Goal: Information Seeking & Learning: Learn about a topic

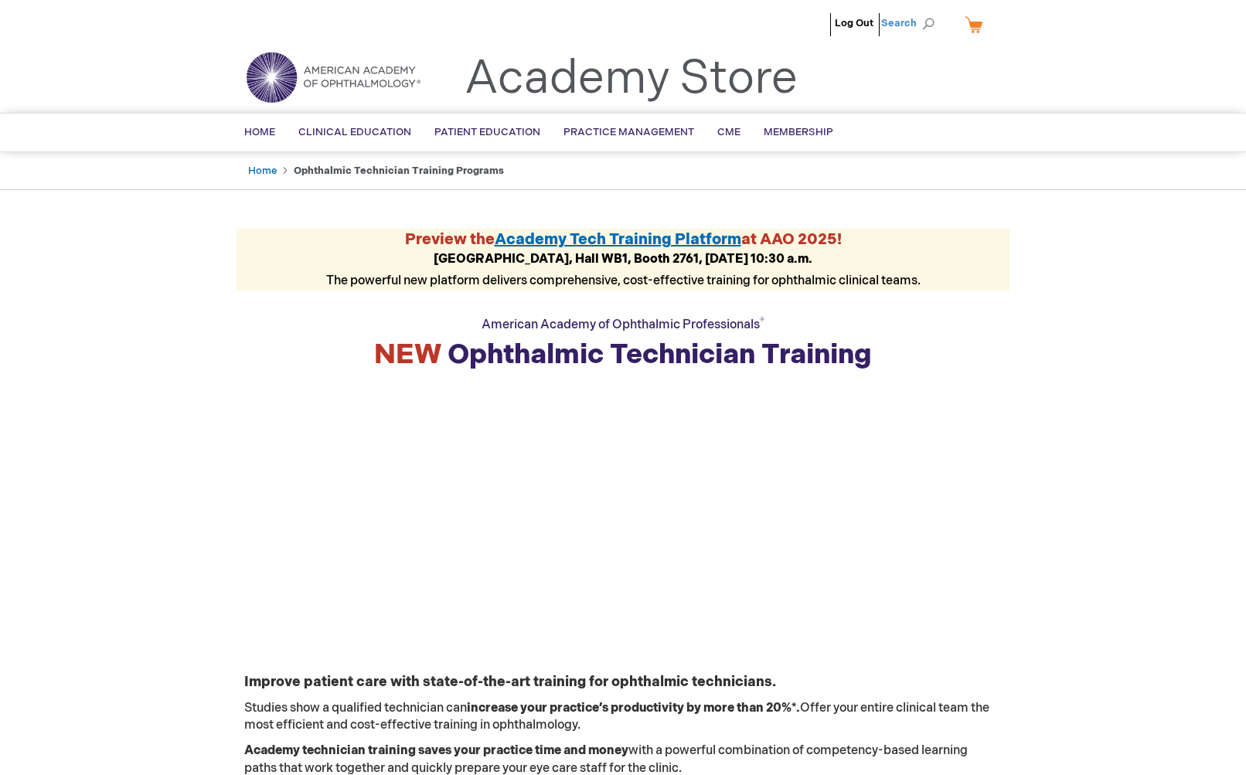
click at [911, 20] on span "Search" at bounding box center [910, 23] width 59 height 31
type input "documentation training"
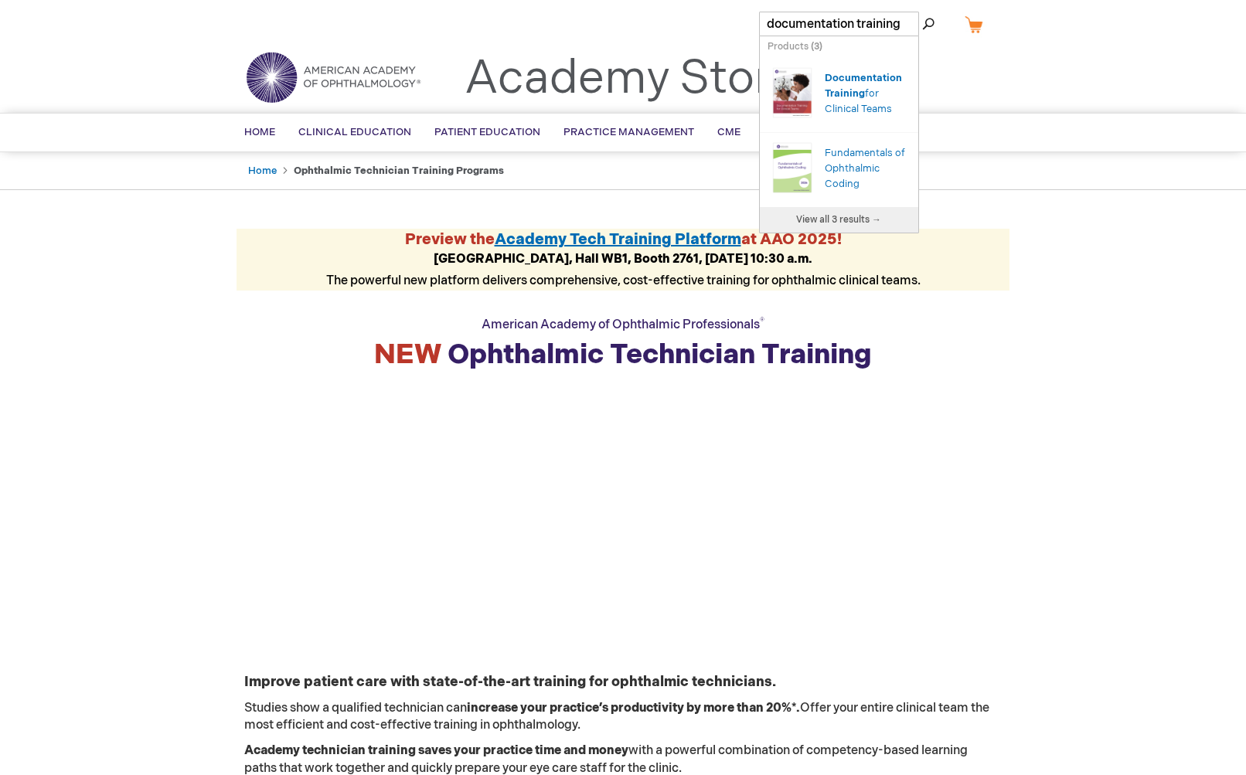
click at [802, 83] on img "Search Autocomplete Result" at bounding box center [792, 93] width 49 height 62
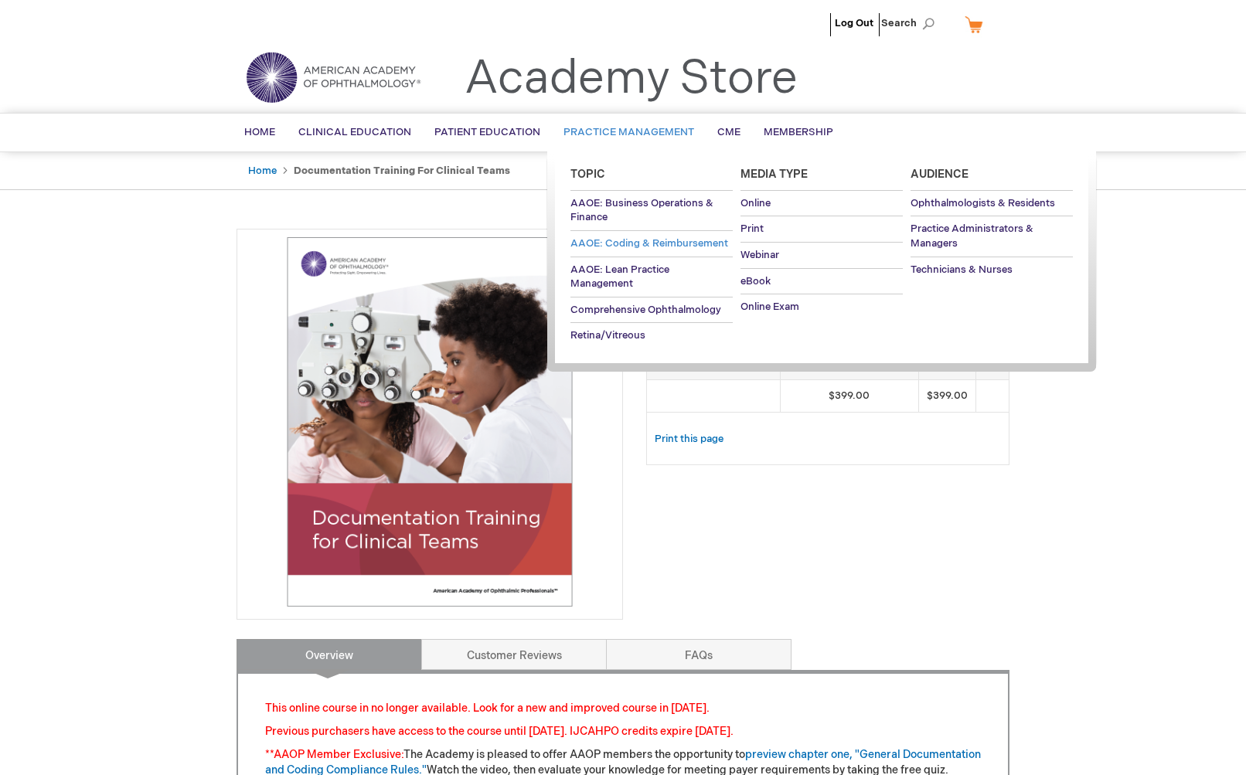
click at [640, 246] on span "AAOE: Coding & Reimbursement" at bounding box center [650, 243] width 158 height 12
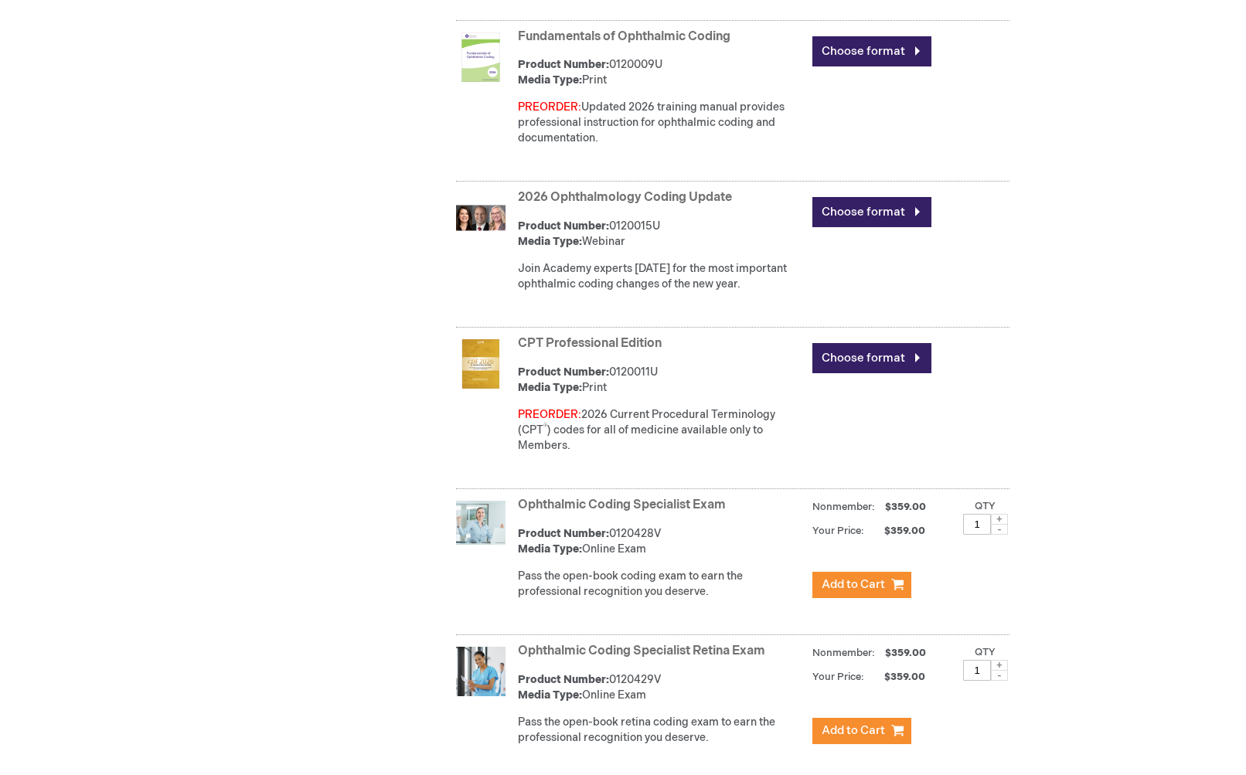
scroll to position [926, 0]
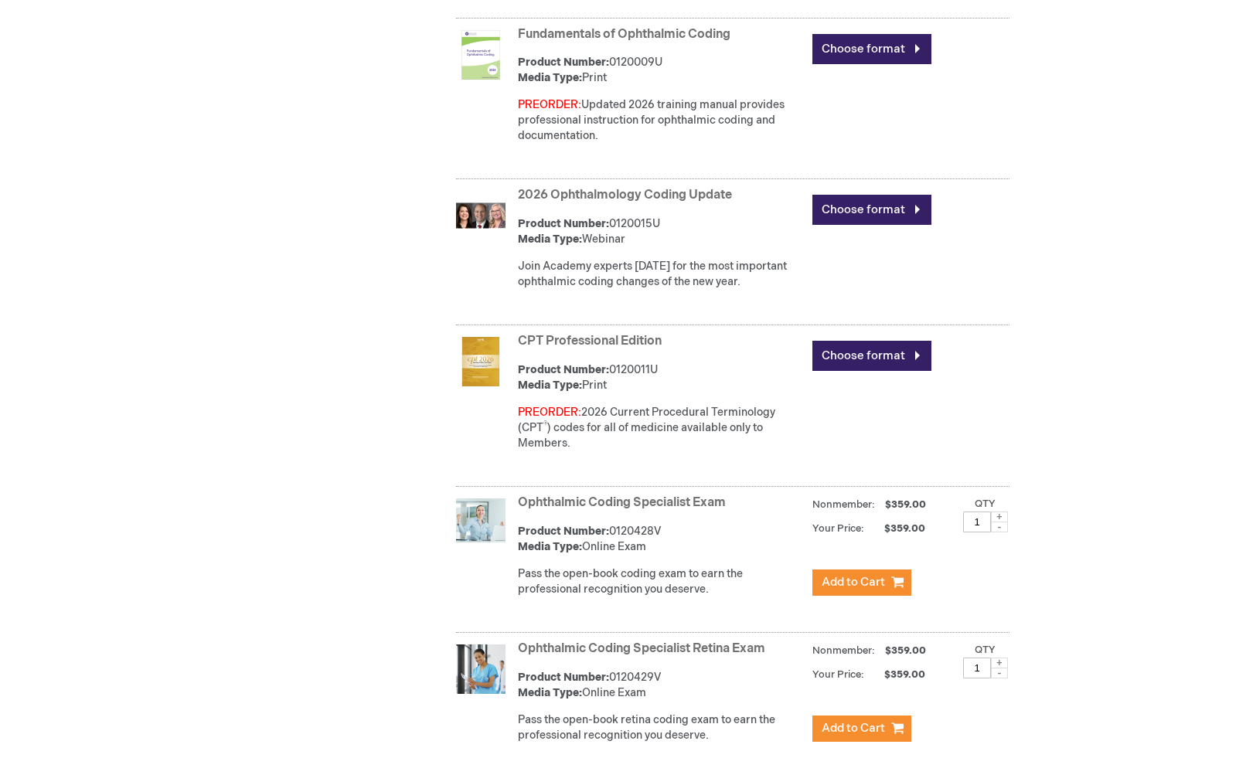
click at [481, 359] on img at bounding box center [480, 361] width 49 height 49
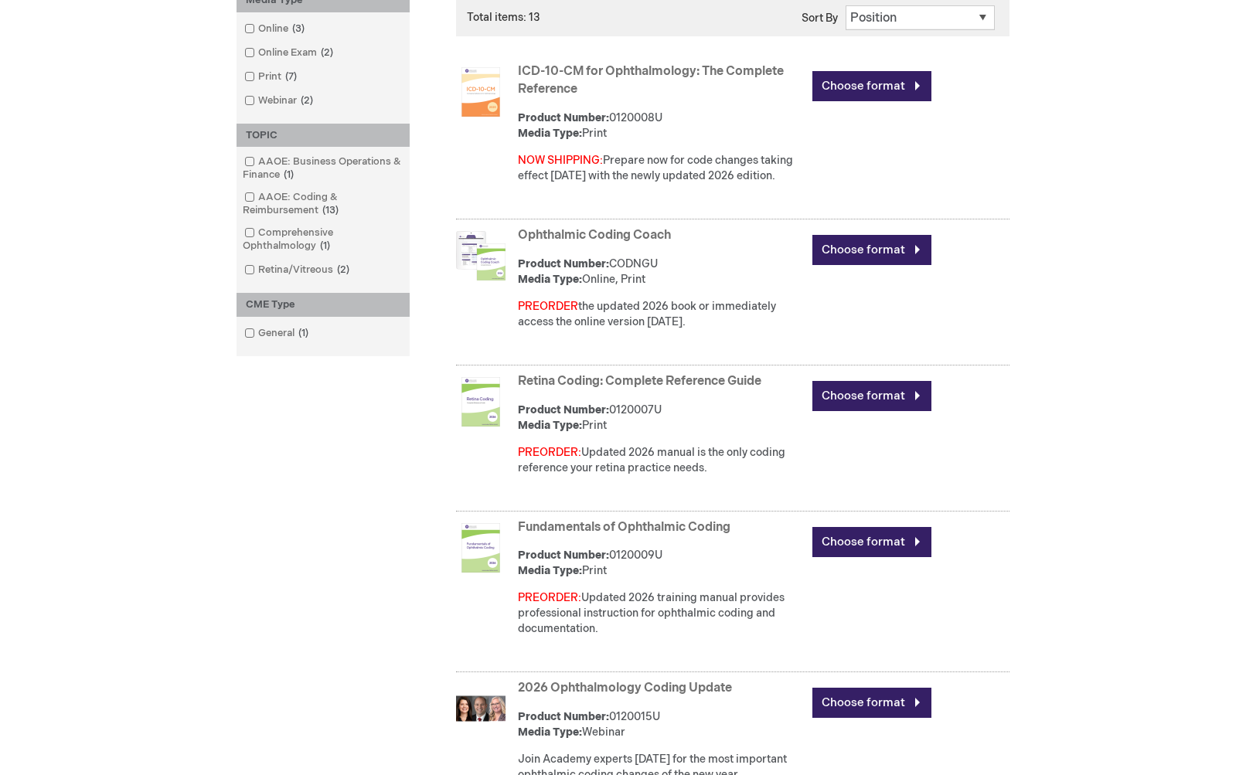
scroll to position [584, 0]
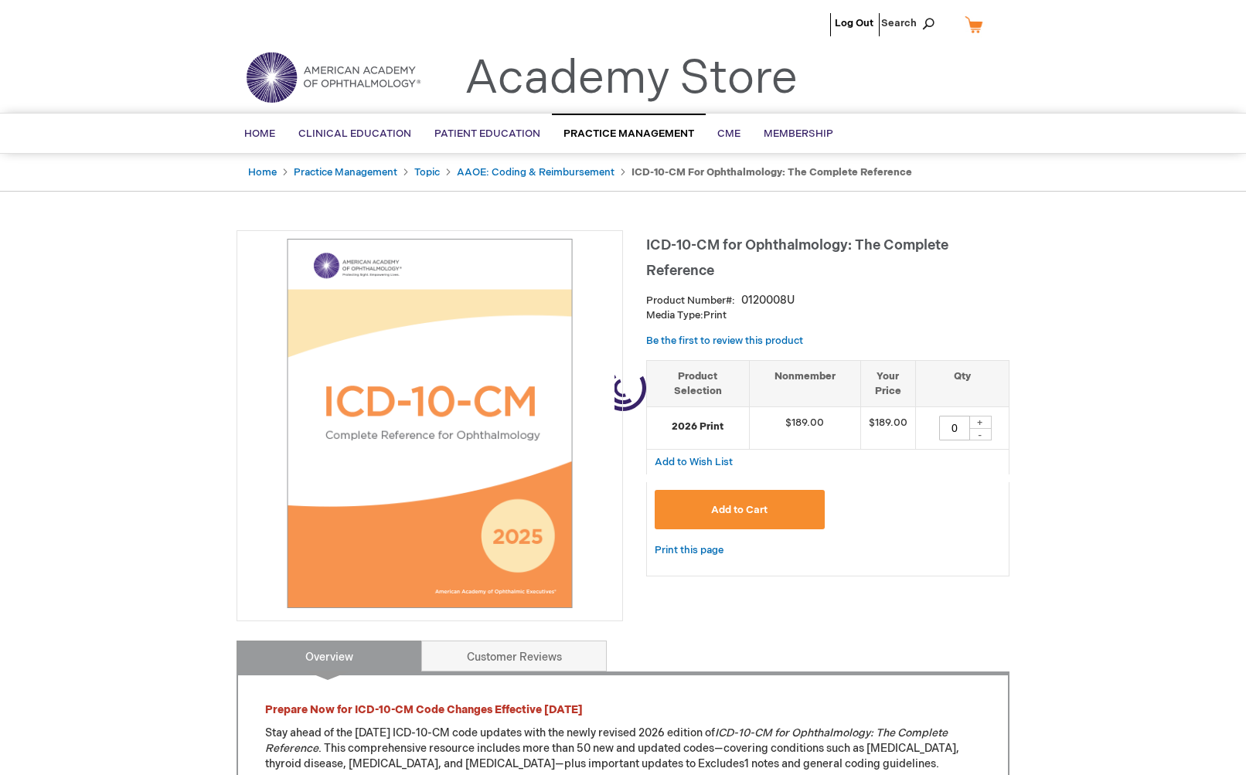
type input "0"
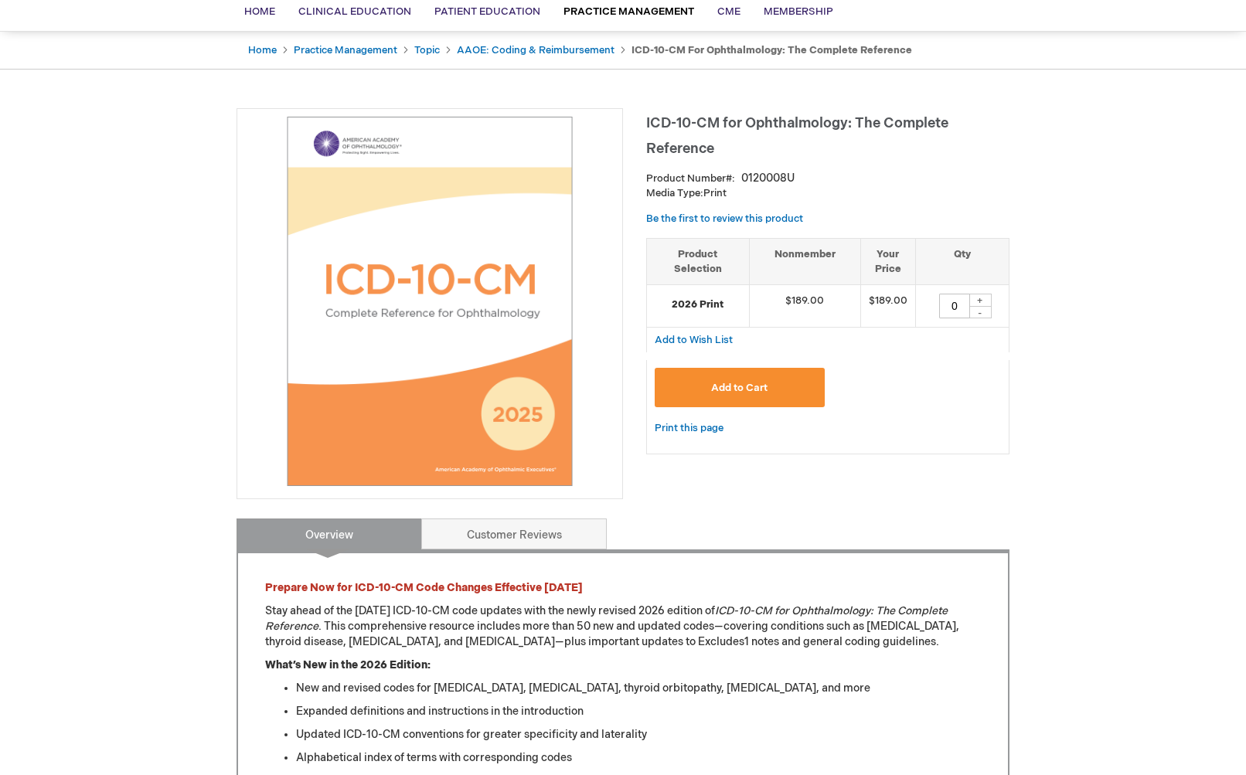
scroll to position [151, 0]
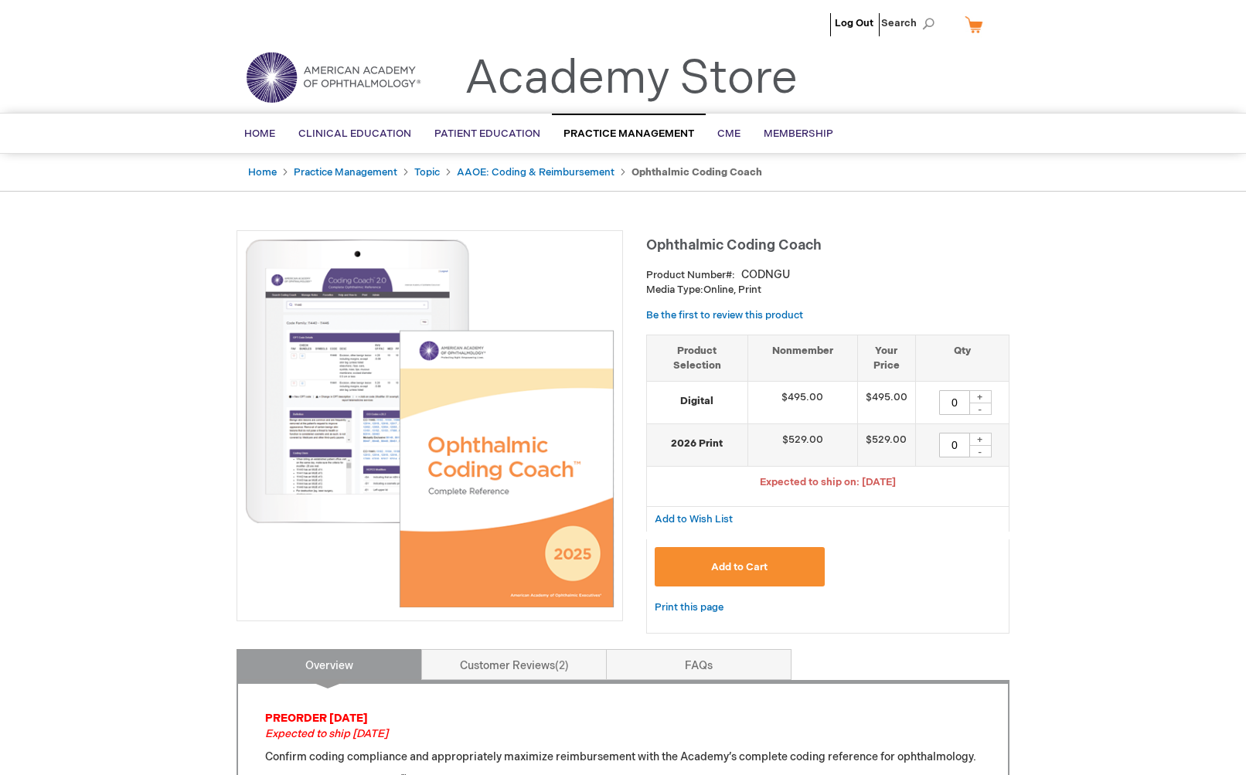
type input "0"
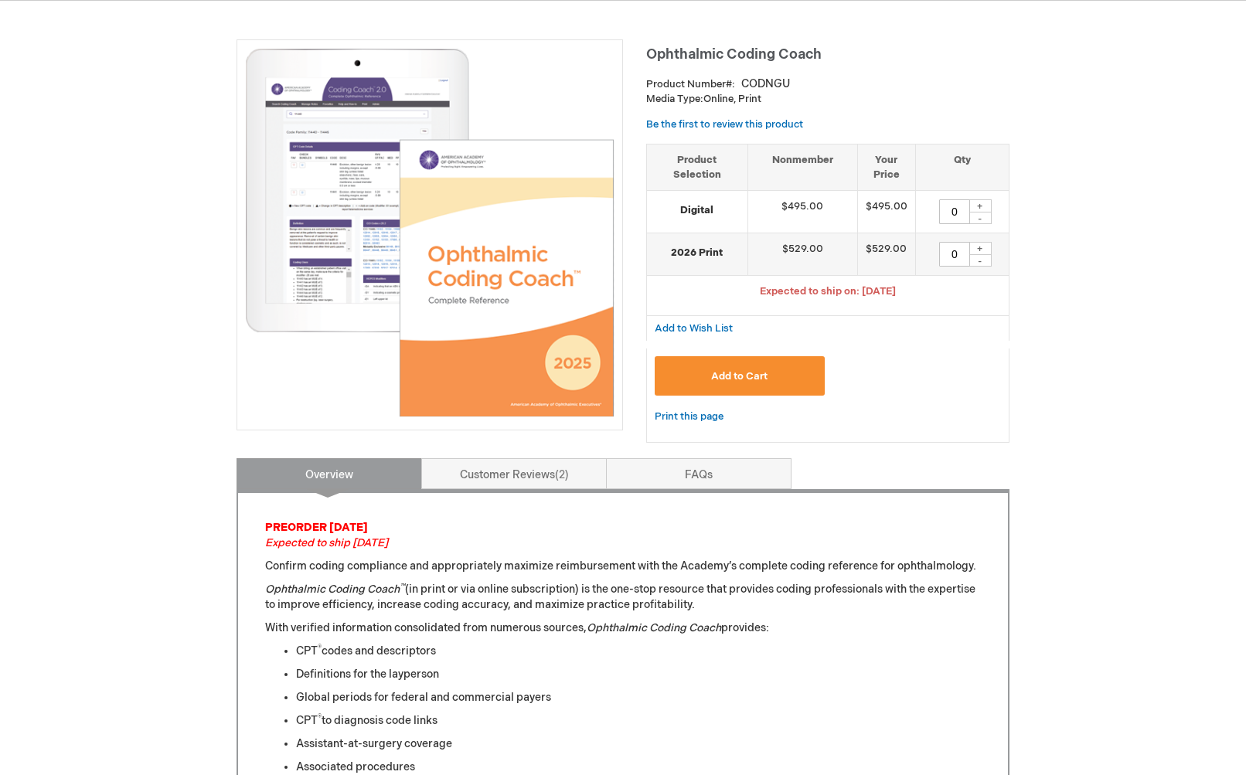
scroll to position [201, 0]
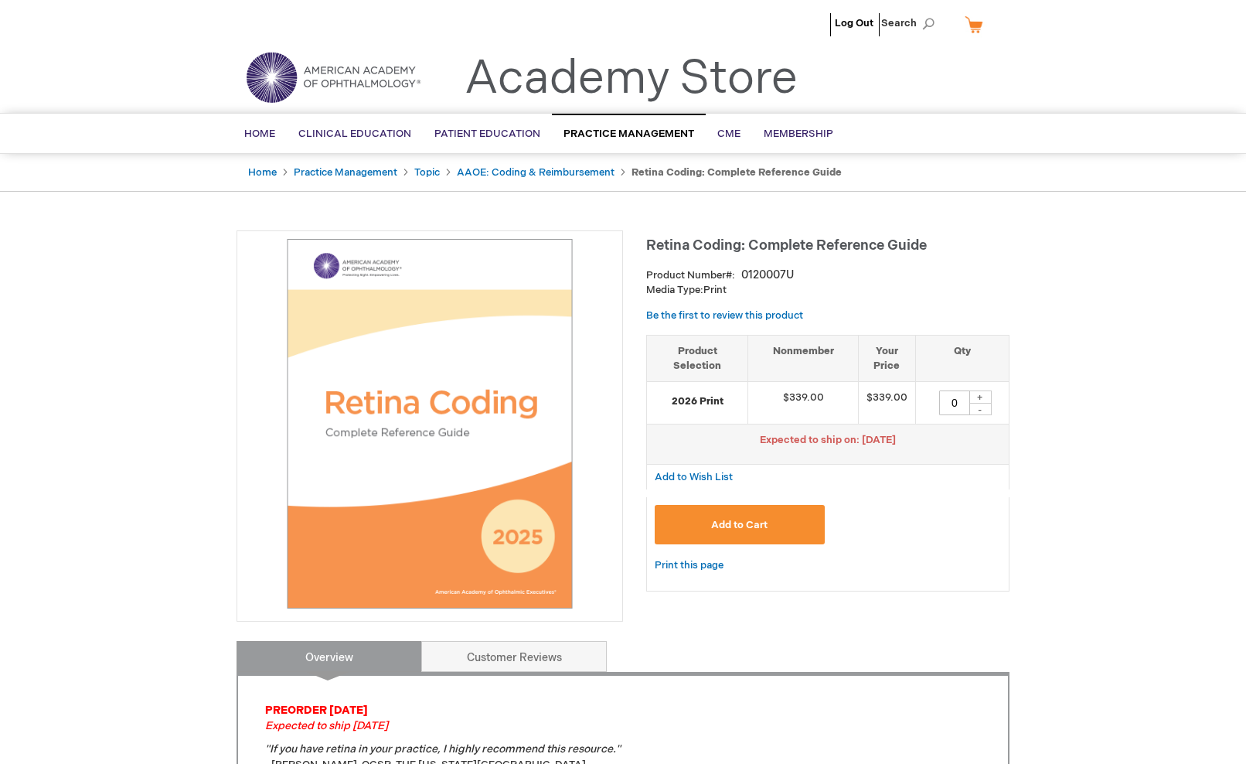
type input "0"
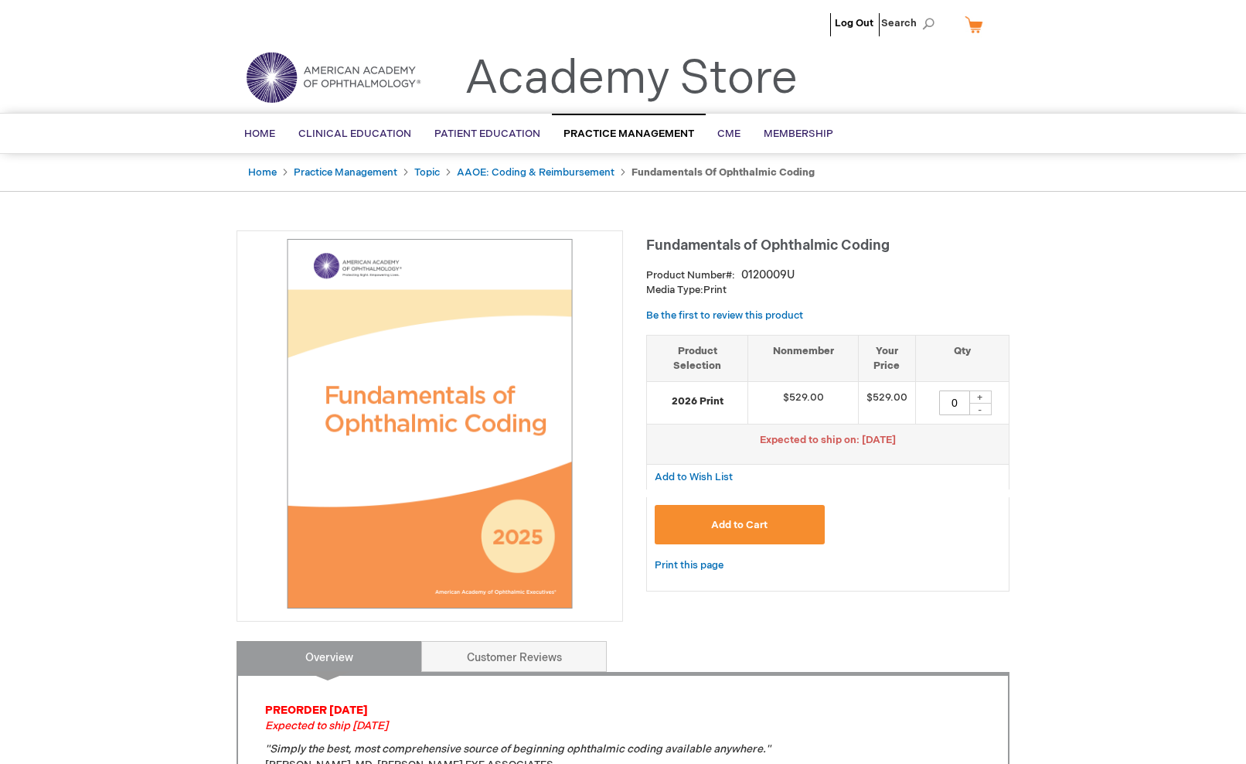
type input "0"
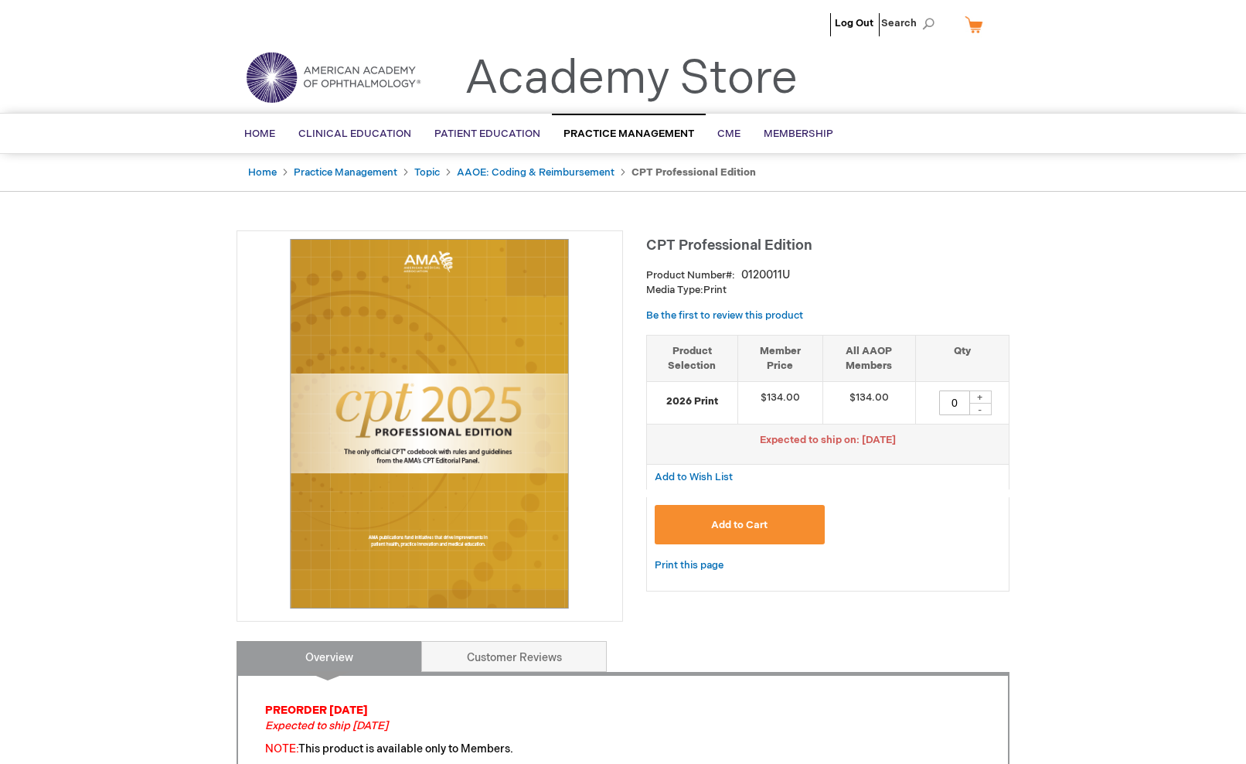
type input "0"
